Goal: Transaction & Acquisition: Purchase product/service

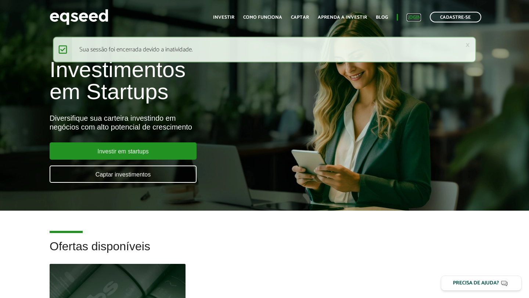
click at [415, 17] on link "Login" at bounding box center [414, 17] width 14 height 5
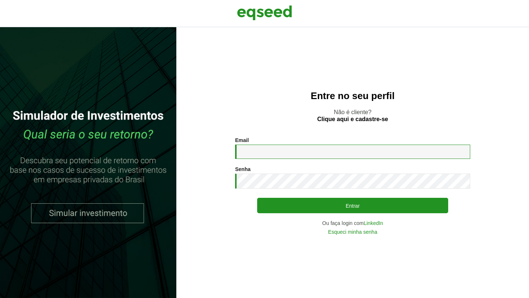
click at [256, 148] on input "Email *" at bounding box center [352, 152] width 235 height 14
type input "**********"
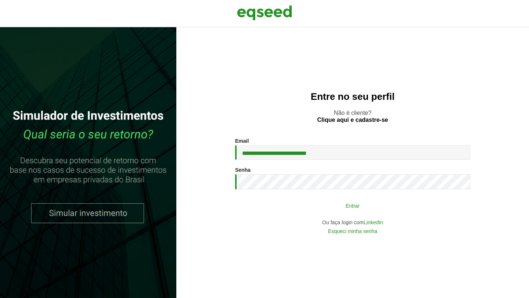
click at [342, 207] on button "Entrar" at bounding box center [352, 206] width 191 height 14
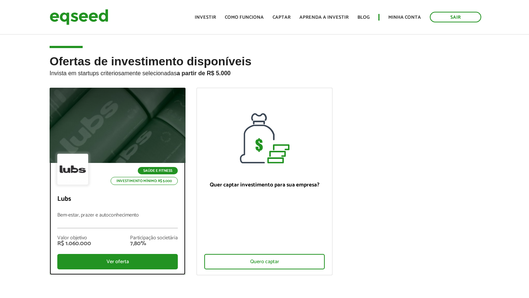
click at [132, 121] on div at bounding box center [117, 125] width 163 height 90
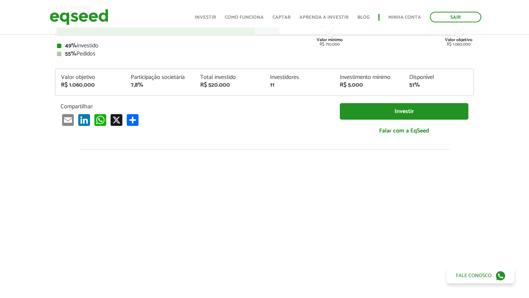
scroll to position [11, 0]
